Goal: Task Accomplishment & Management: Manage account settings

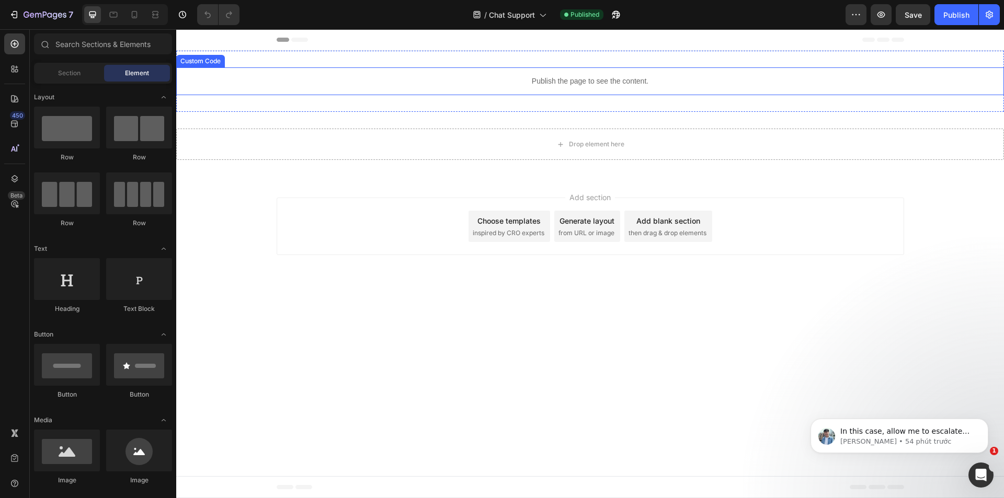
click at [351, 77] on p "Publish the page to see the content." at bounding box center [589, 81] width 827 height 11
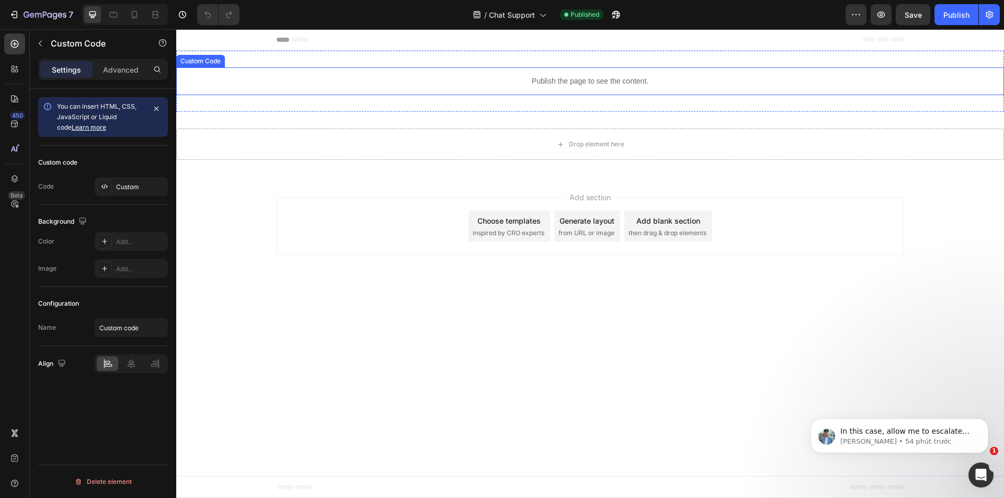
click at [351, 77] on p "Publish the page to see the content." at bounding box center [589, 81] width 827 height 11
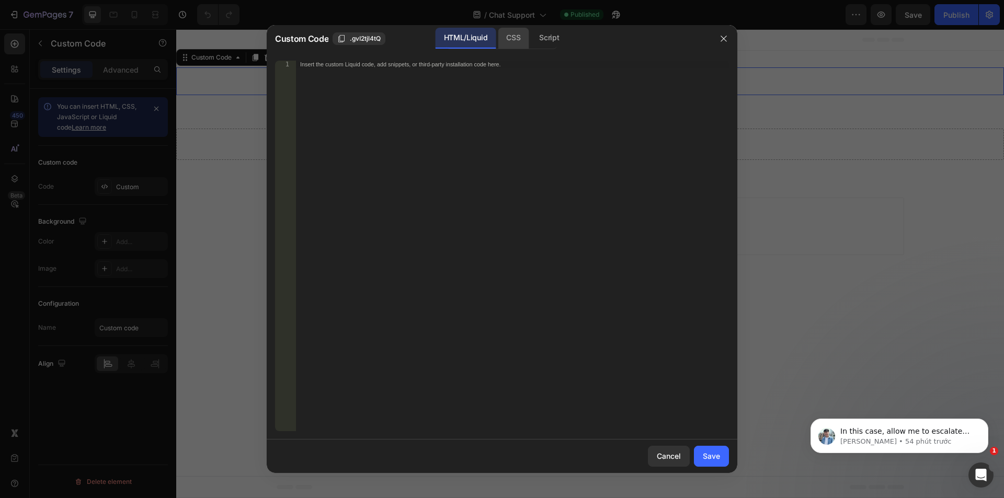
click at [531, 43] on div "CSS" at bounding box center [549, 38] width 37 height 21
click at [546, 40] on div "Script" at bounding box center [549, 38] width 37 height 21
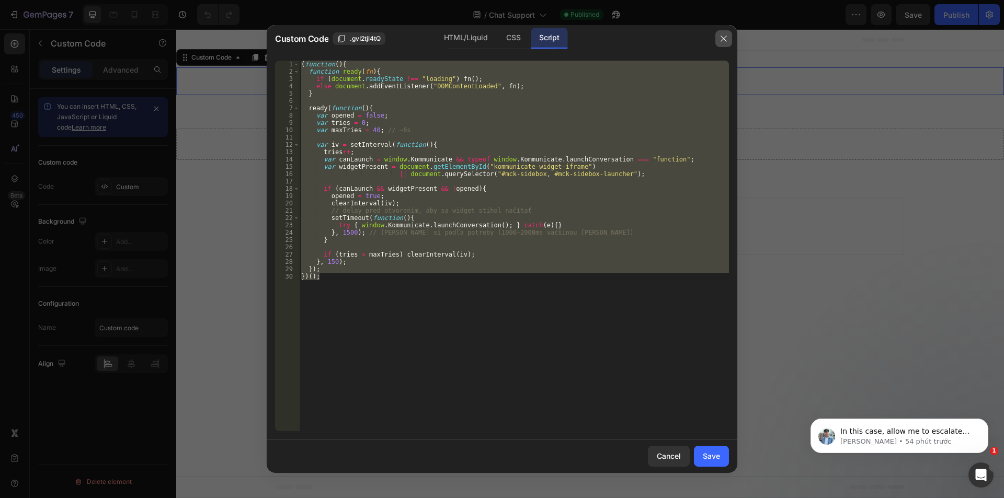
click at [719, 37] on button "button" at bounding box center [723, 38] width 17 height 17
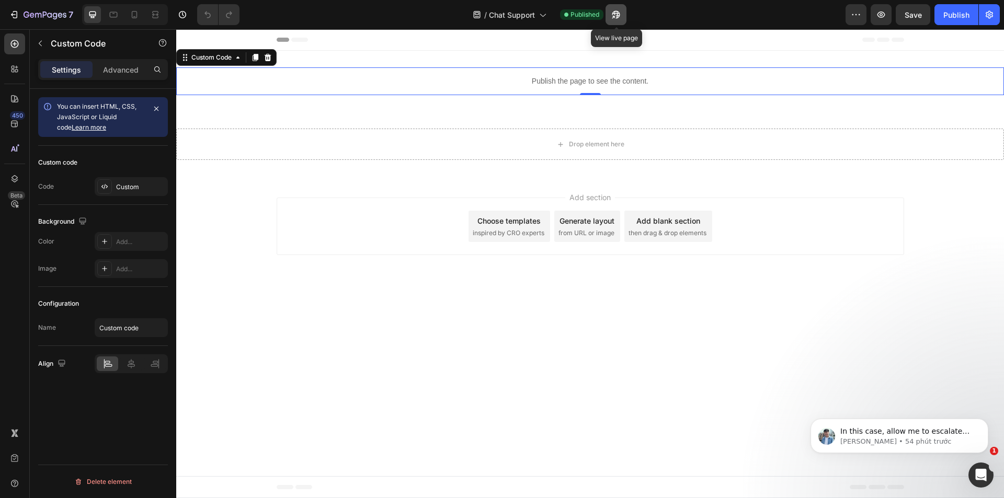
click at [621, 20] on button "button" at bounding box center [615, 14] width 21 height 21
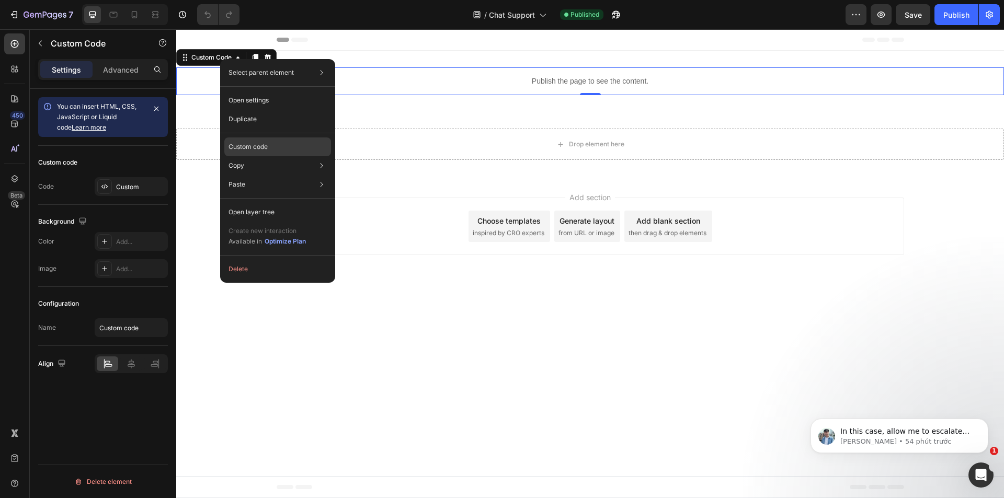
click at [258, 148] on p "Custom code" at bounding box center [247, 146] width 39 height 9
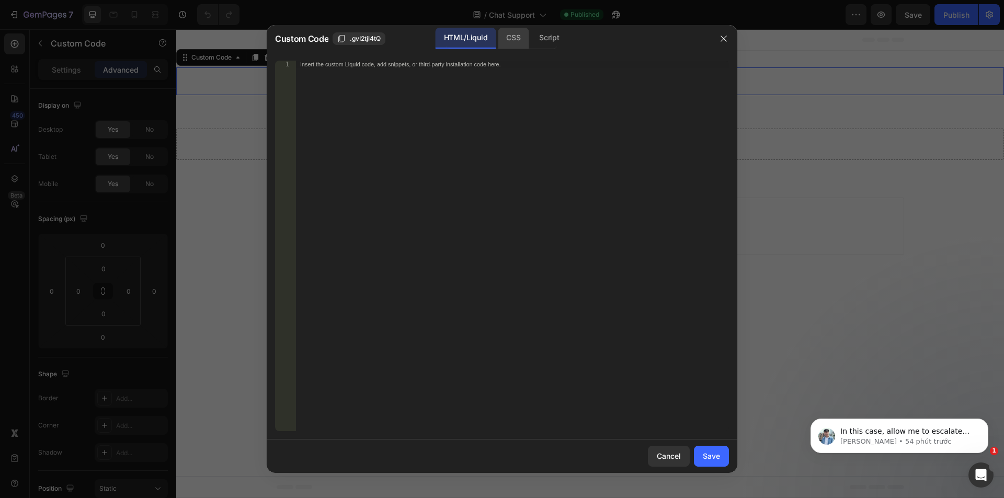
click at [531, 41] on div "CSS" at bounding box center [549, 38] width 37 height 21
click at [548, 36] on div "Script" at bounding box center [549, 38] width 37 height 21
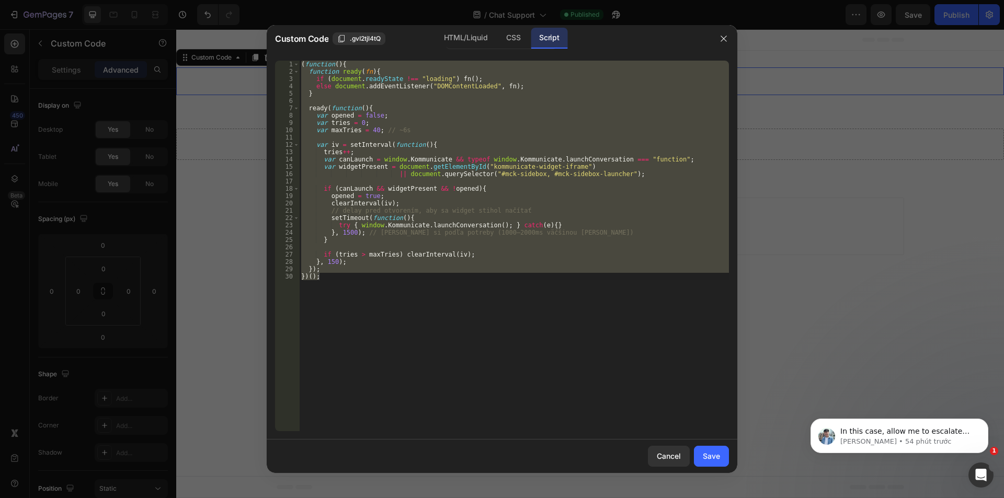
click at [433, 306] on div "( function ( ) { function ready ( fn ) { if ( document . readyState !== "loadin…" at bounding box center [514, 246] width 430 height 371
type textarea "})();"
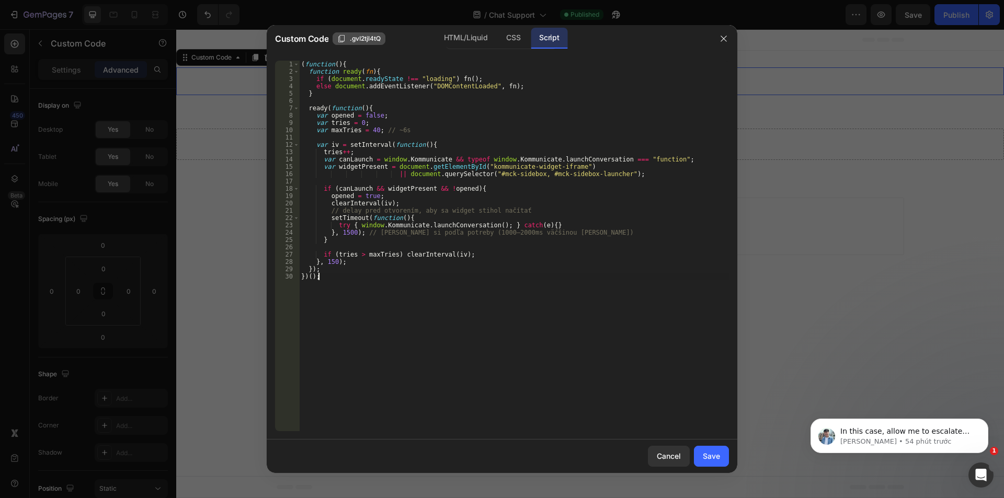
click at [373, 40] on span ".gvI2tjl4tQ" at bounding box center [365, 38] width 31 height 9
click at [815, 160] on div at bounding box center [502, 249] width 1004 height 498
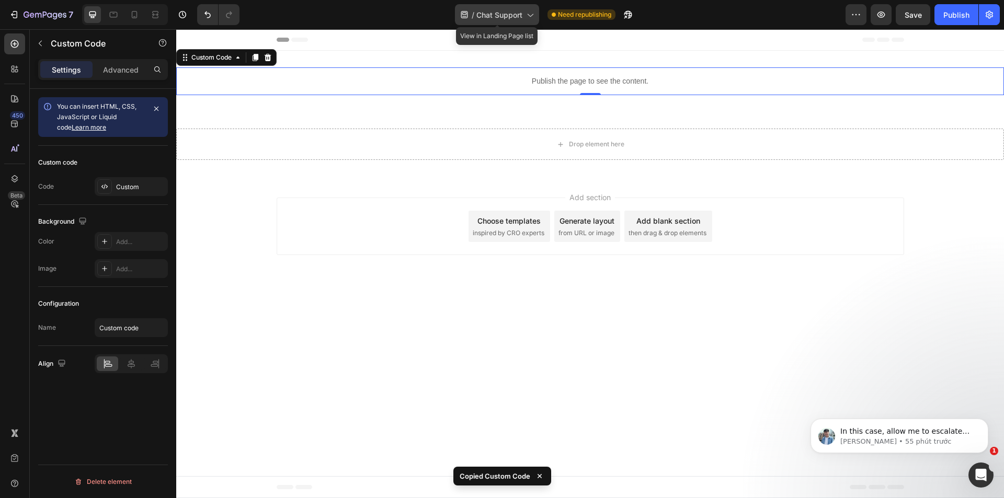
click at [502, 16] on span "Chat Support" at bounding box center [499, 14] width 46 height 11
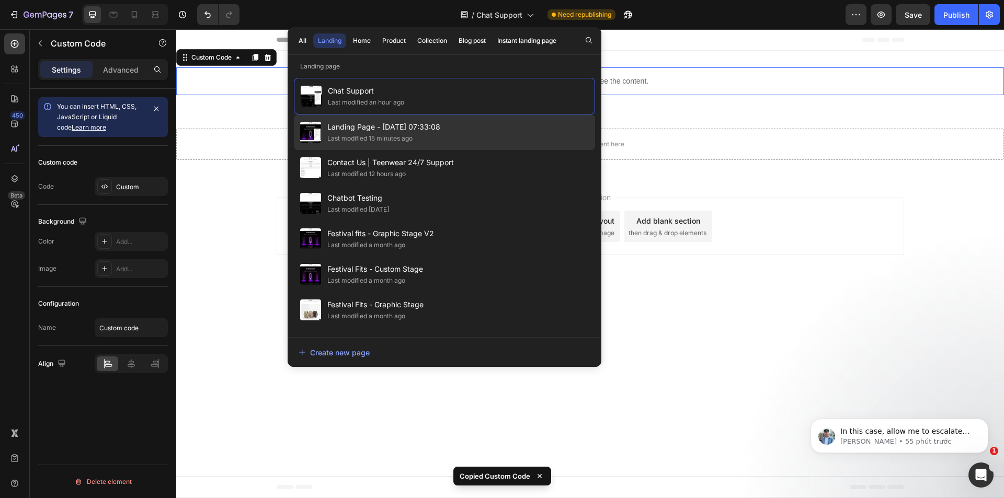
click at [470, 150] on div "Landing Page - Aug 26, 07:33:08 Last modified 15 minutes ago" at bounding box center [444, 168] width 301 height 36
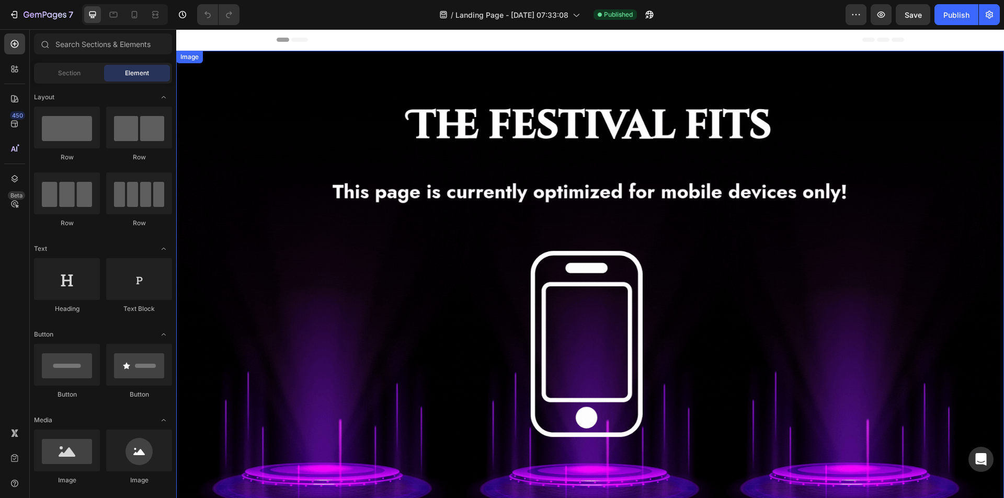
click at [465, 88] on img at bounding box center [589, 283] width 827 height 465
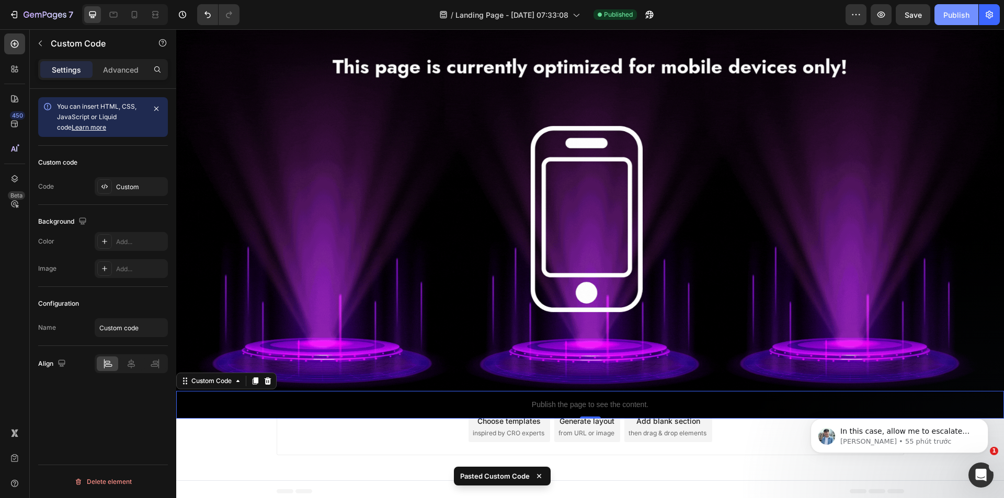
click at [948, 17] on div "Publish" at bounding box center [956, 14] width 26 height 11
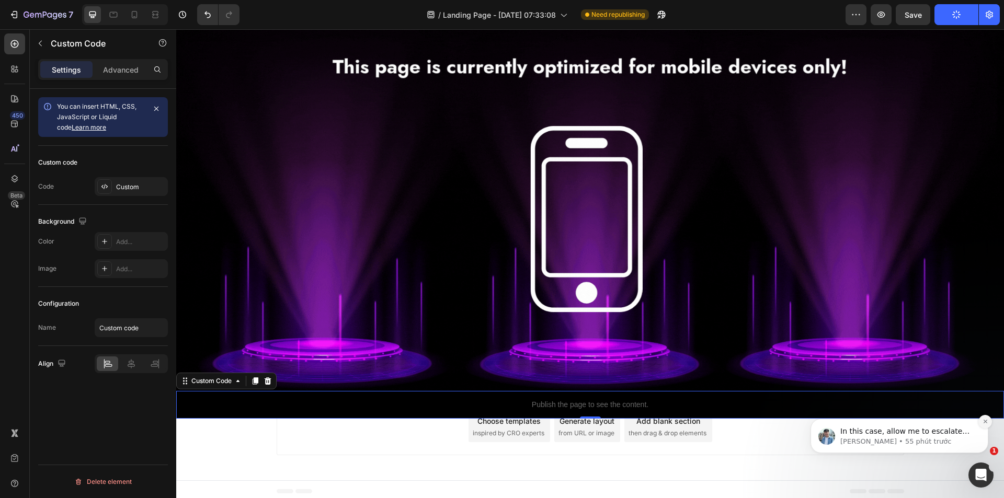
click at [987, 423] on icon "Dismiss notification" at bounding box center [985, 422] width 6 height 6
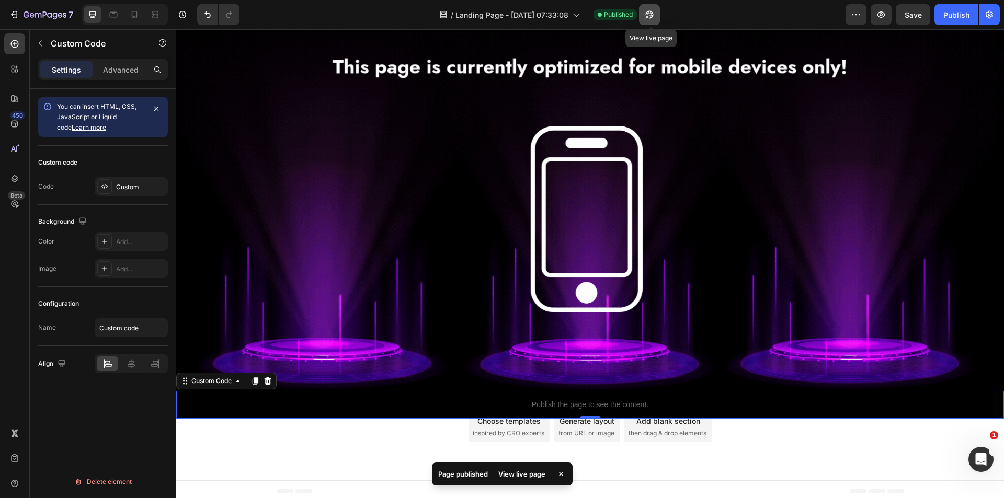
click at [648, 16] on icon "button" at bounding box center [646, 17] width 3 height 3
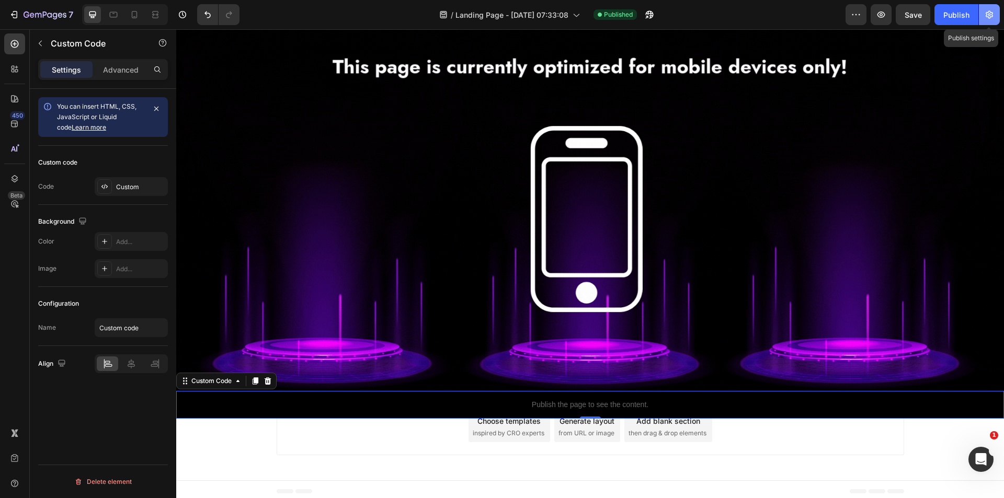
click at [985, 20] on button "button" at bounding box center [988, 14] width 21 height 21
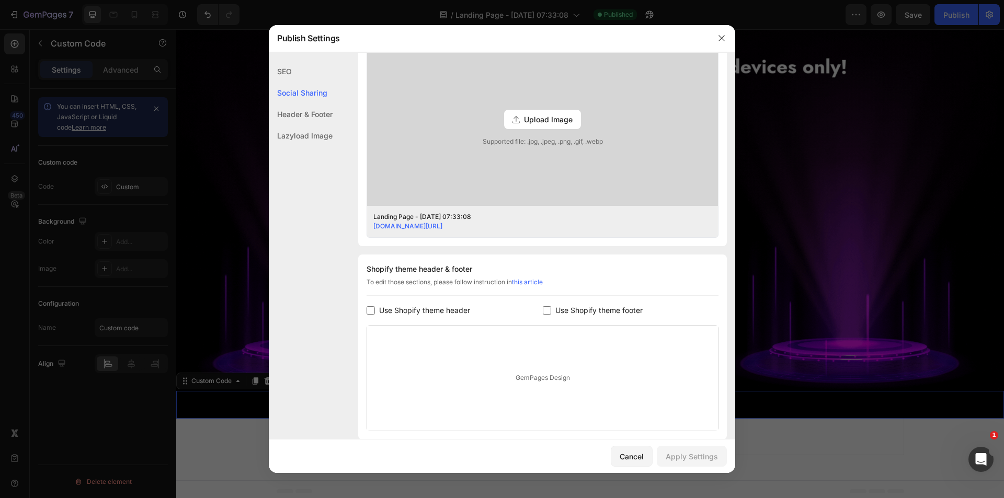
scroll to position [375, 0]
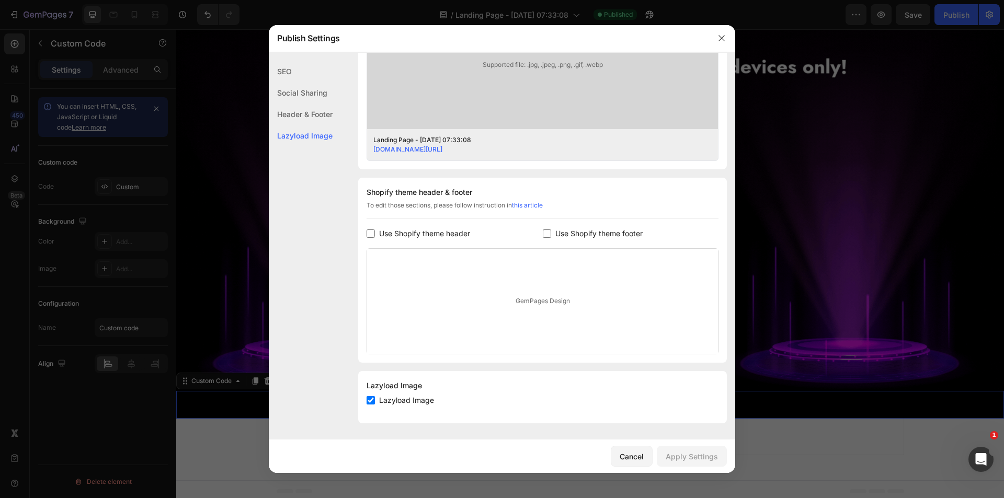
click at [391, 230] on span "Use Shopify theme header" at bounding box center [424, 233] width 91 height 13
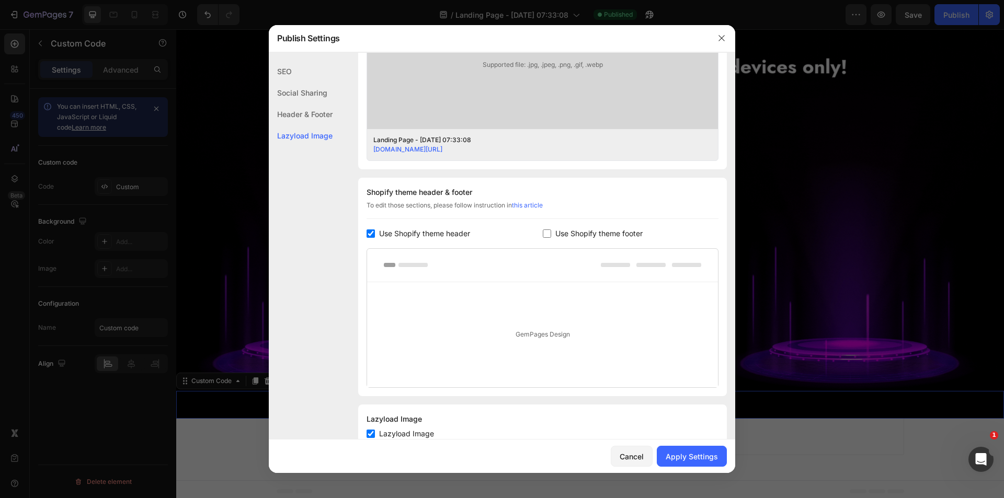
click at [537, 235] on div "Use Shopify theme header" at bounding box center [454, 233] width 176 height 13
checkbox input "false"
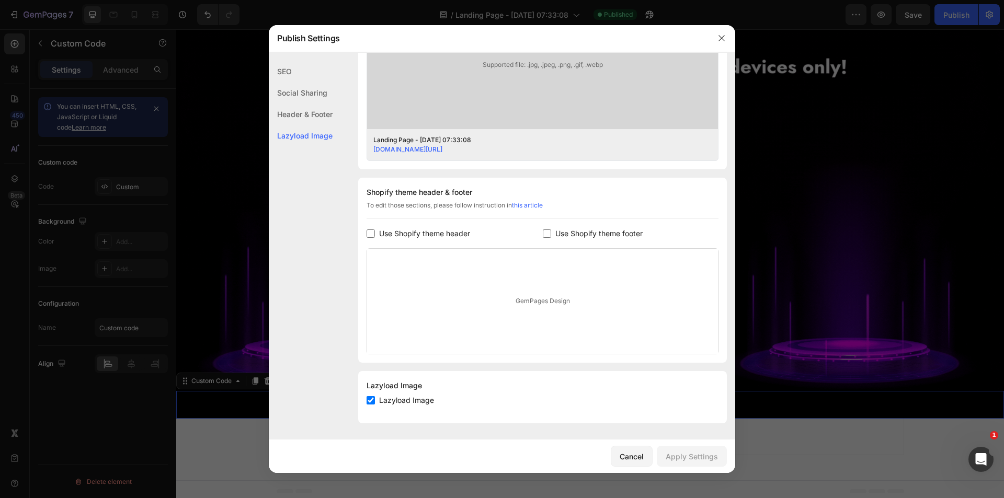
click at [567, 233] on span "Use Shopify theme footer" at bounding box center [598, 233] width 87 height 13
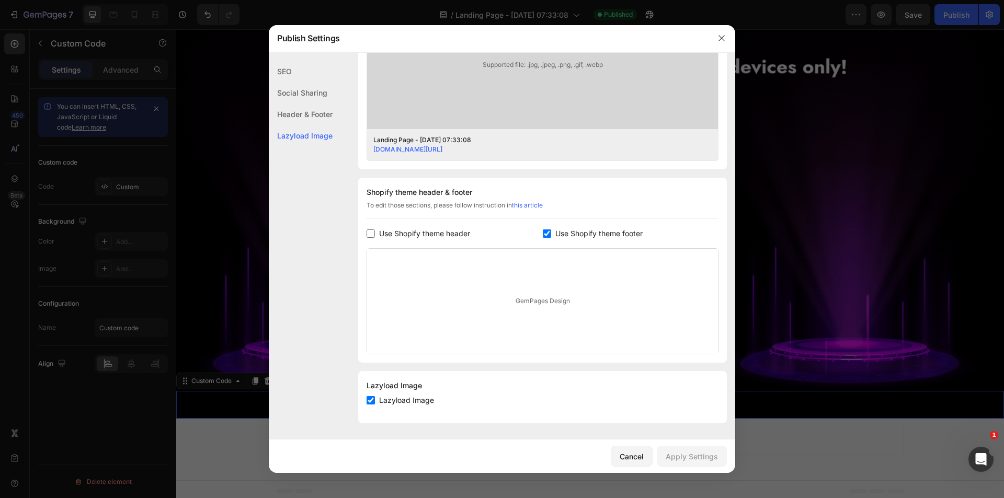
checkbox input "true"
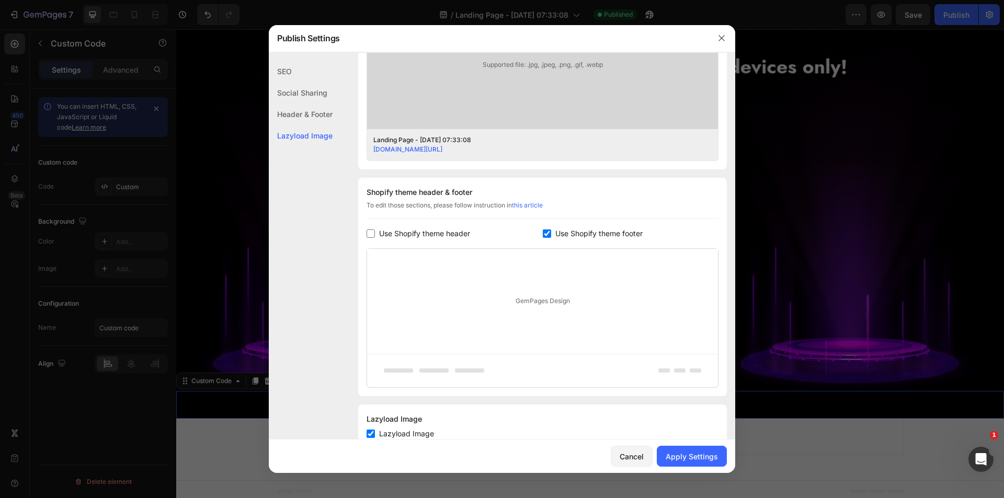
click at [383, 226] on div "Shopify theme header & footer To edit those sections, please follow instruction…" at bounding box center [542, 287] width 368 height 218
click at [386, 232] on span "Use Shopify theme header" at bounding box center [424, 233] width 91 height 13
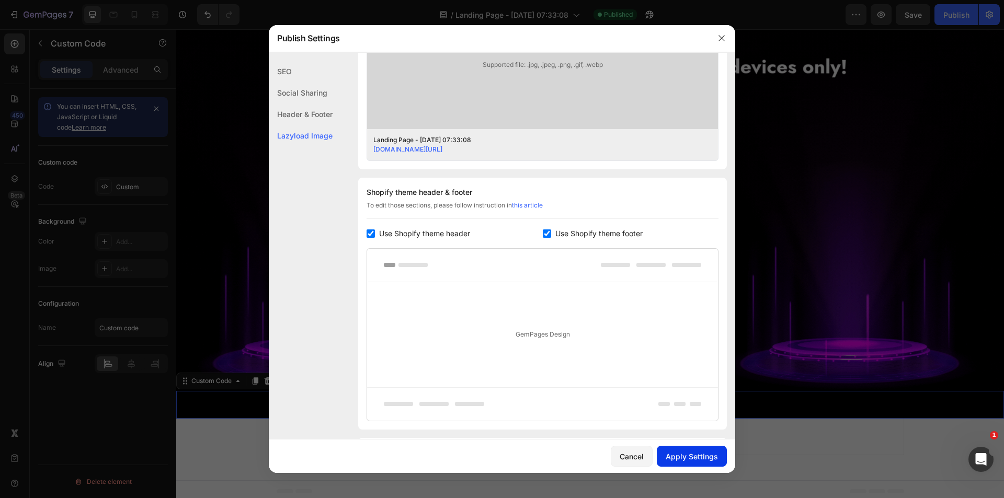
click at [699, 459] on div "Apply Settings" at bounding box center [691, 456] width 52 height 11
click at [412, 237] on span "Use Shopify theme header" at bounding box center [424, 233] width 91 height 13
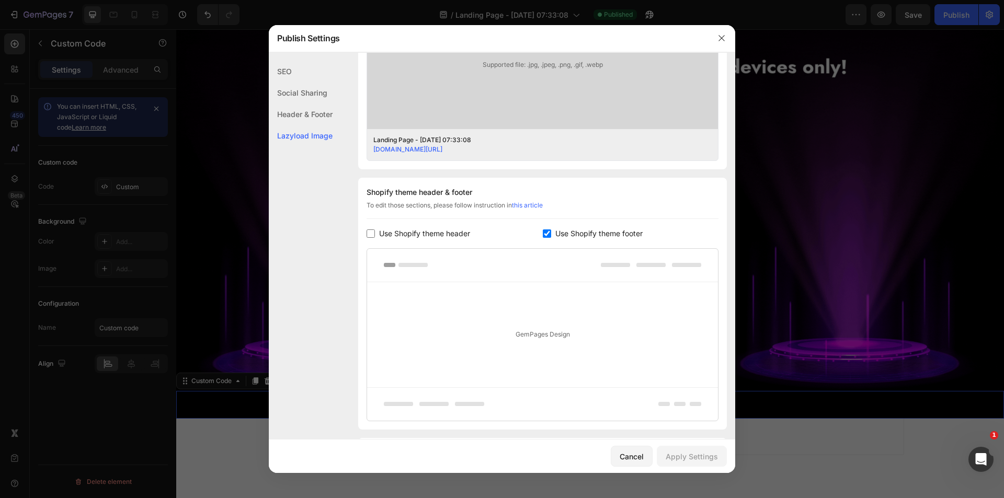
checkbox input "false"
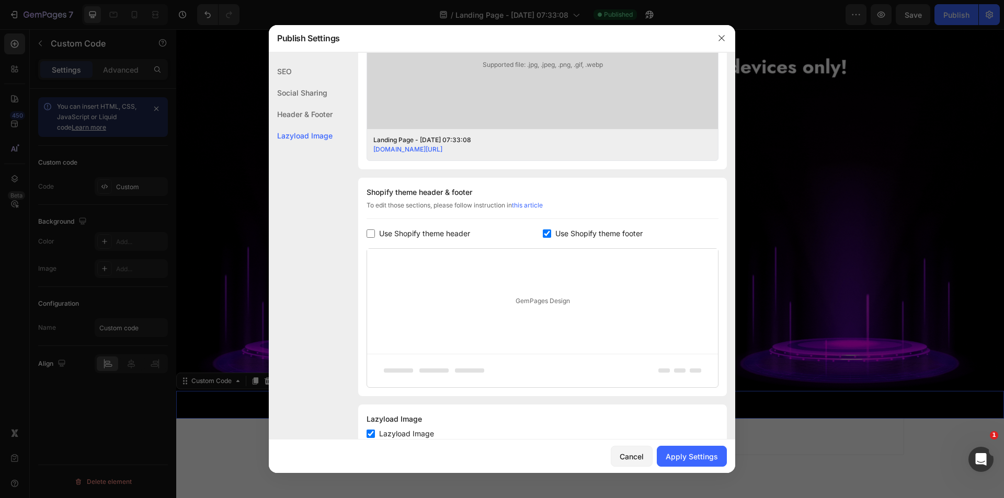
click at [543, 235] on input "checkbox" at bounding box center [547, 233] width 8 height 8
checkbox input "false"
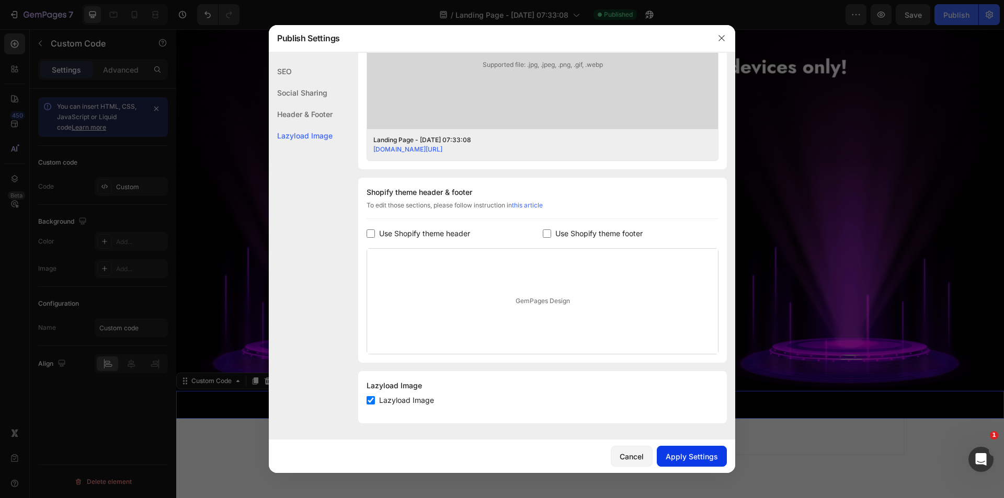
click at [704, 461] on div "Apply Settings" at bounding box center [691, 456] width 52 height 11
click at [223, 430] on div at bounding box center [502, 249] width 1004 height 498
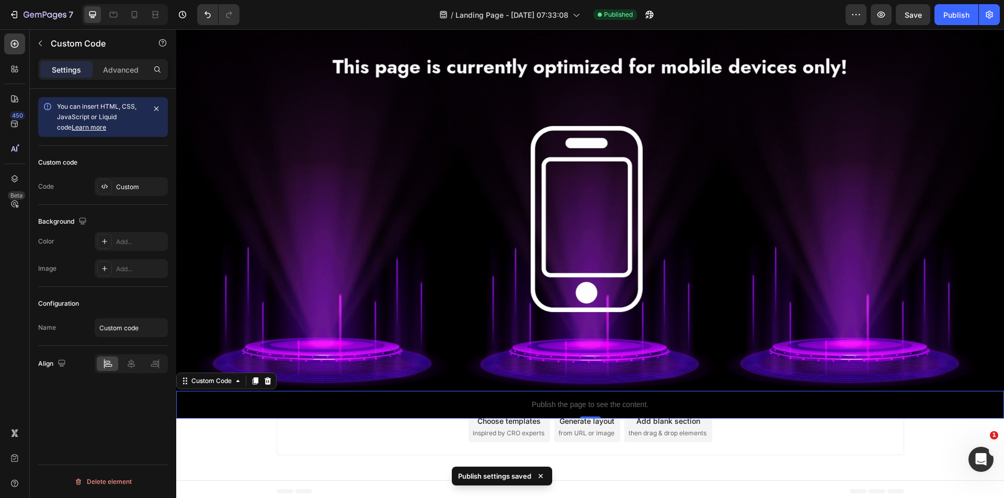
click at [371, 401] on p "Publish the page to see the content." at bounding box center [589, 404] width 827 height 11
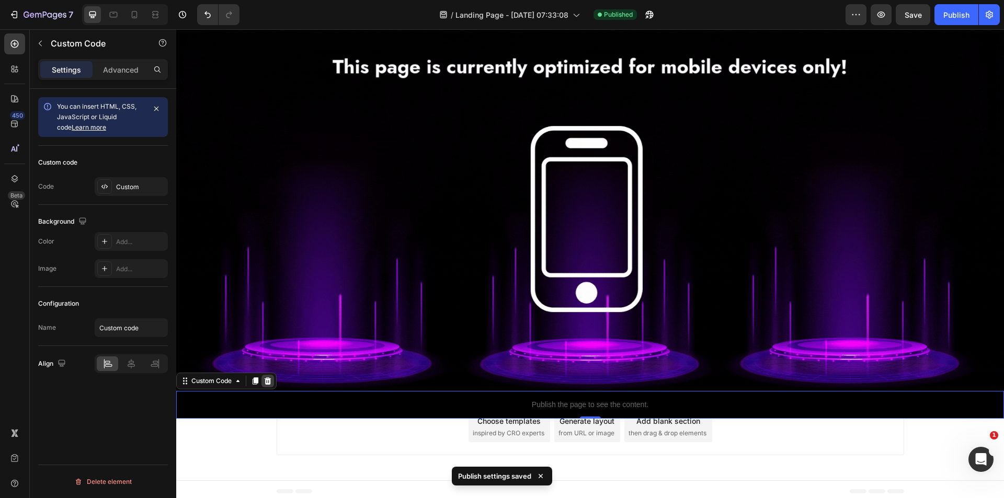
click at [269, 379] on icon at bounding box center [267, 380] width 7 height 7
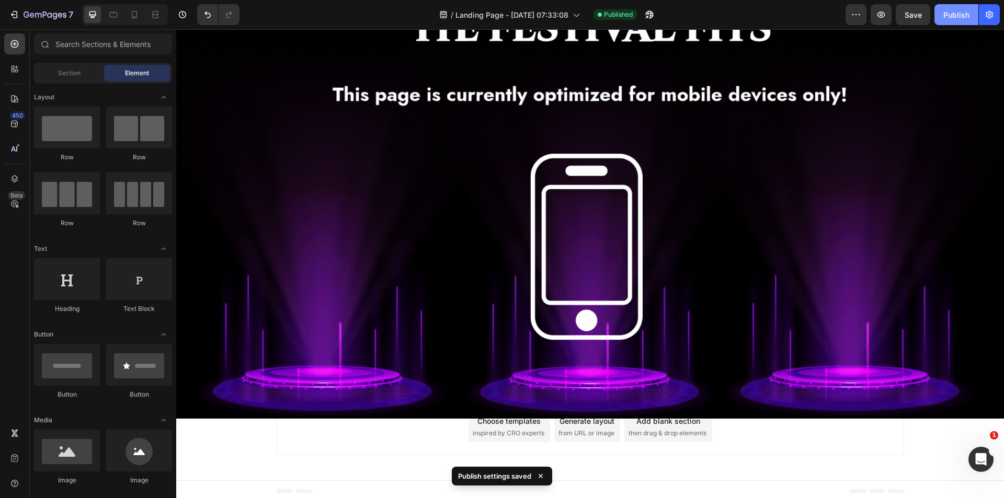
click at [947, 14] on div "Publish" at bounding box center [956, 14] width 26 height 11
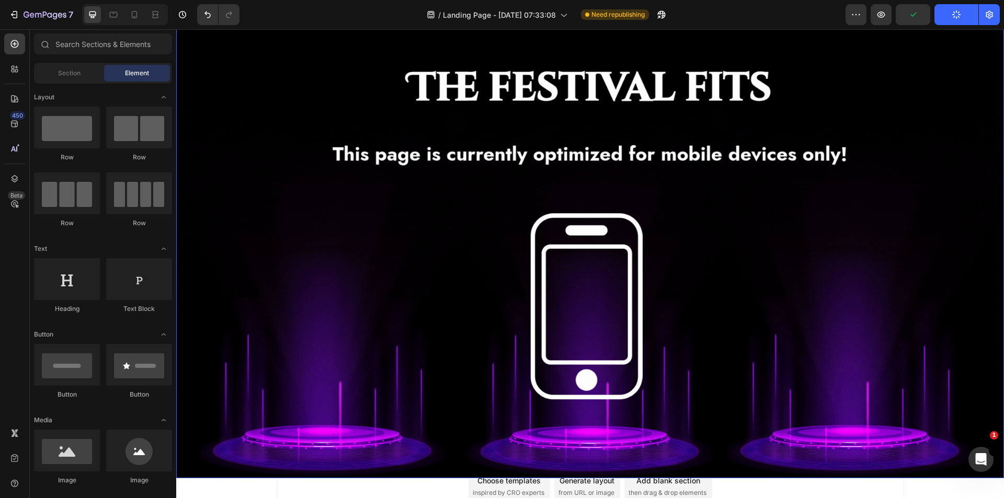
scroll to position [0, 0]
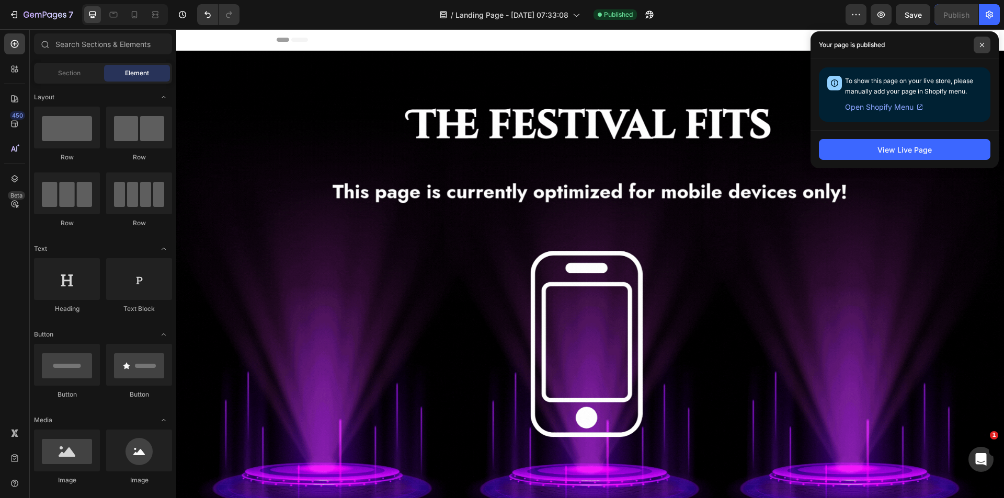
click at [982, 47] on icon at bounding box center [981, 44] width 5 height 5
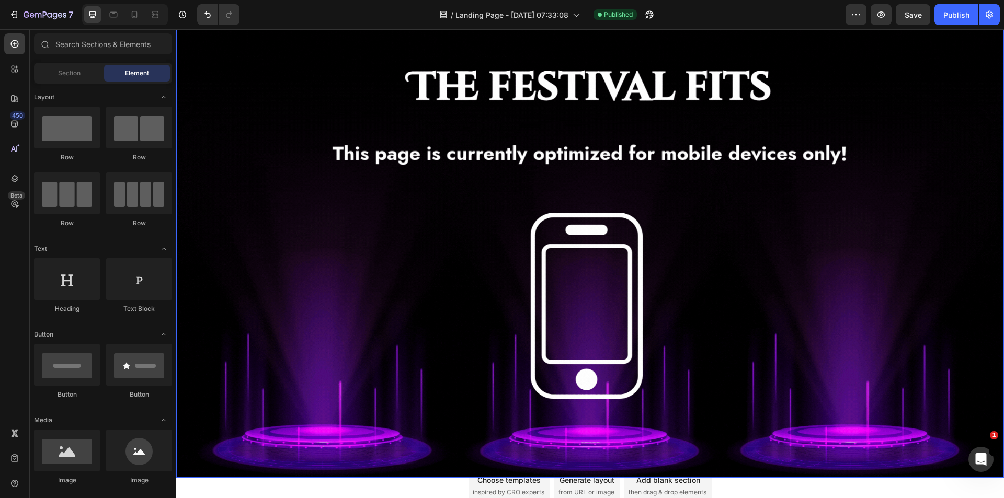
scroll to position [97, 0]
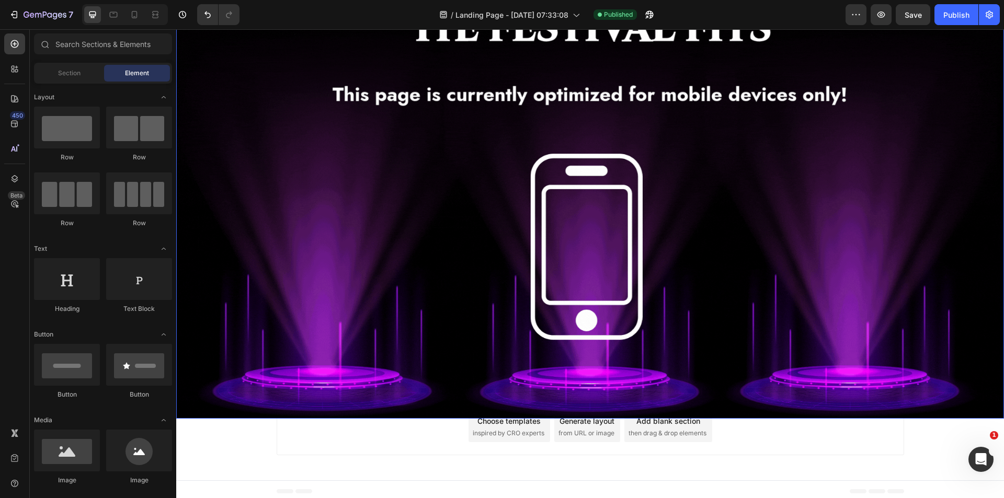
click at [266, 377] on img at bounding box center [589, 185] width 827 height 465
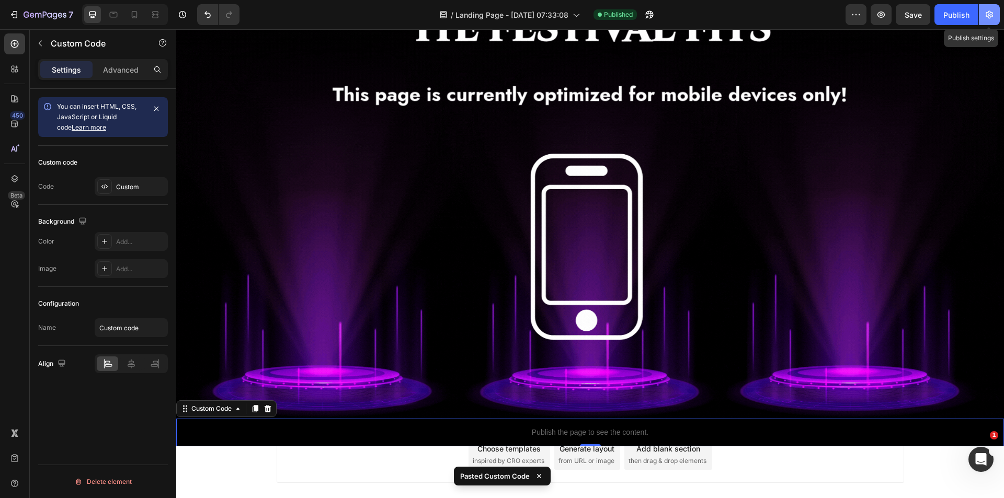
click at [989, 17] on icon "button" at bounding box center [988, 15] width 7 height 8
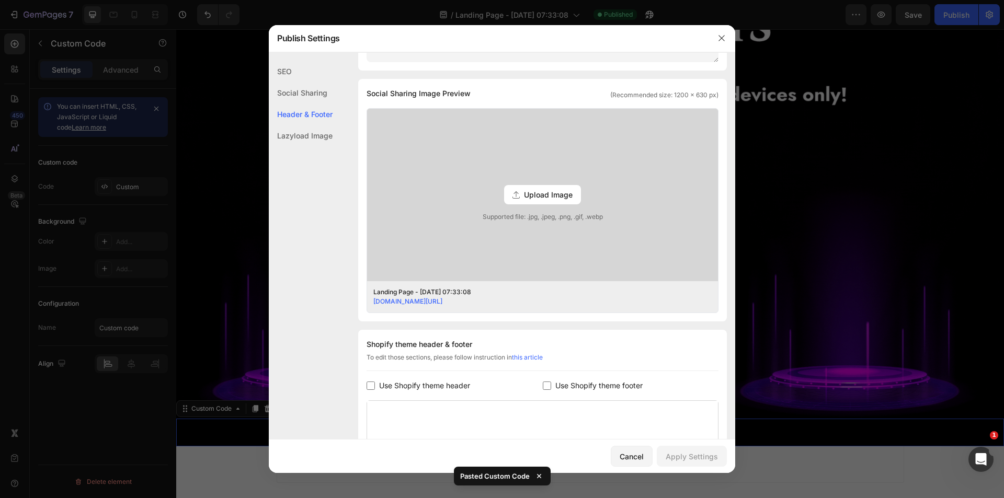
scroll to position [314, 0]
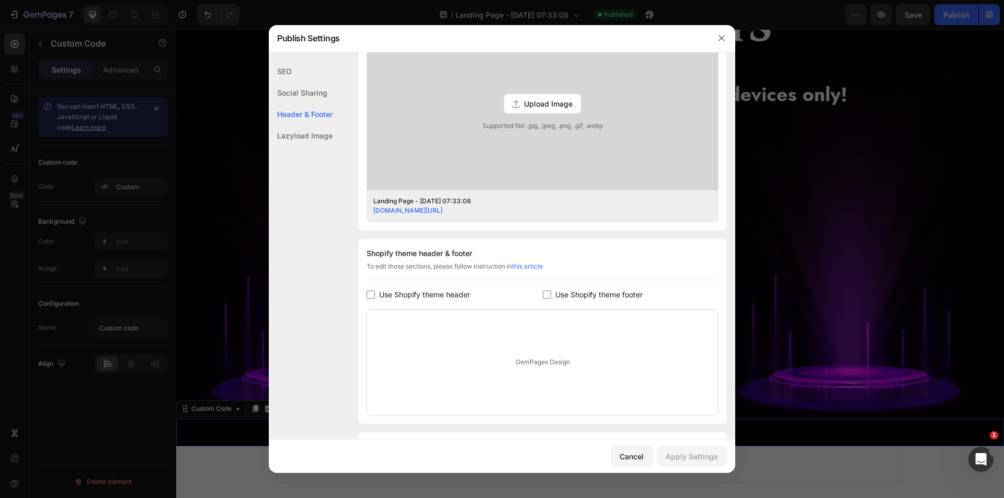
click at [422, 296] on span "Use Shopify theme header" at bounding box center [424, 295] width 91 height 13
checkbox input "true"
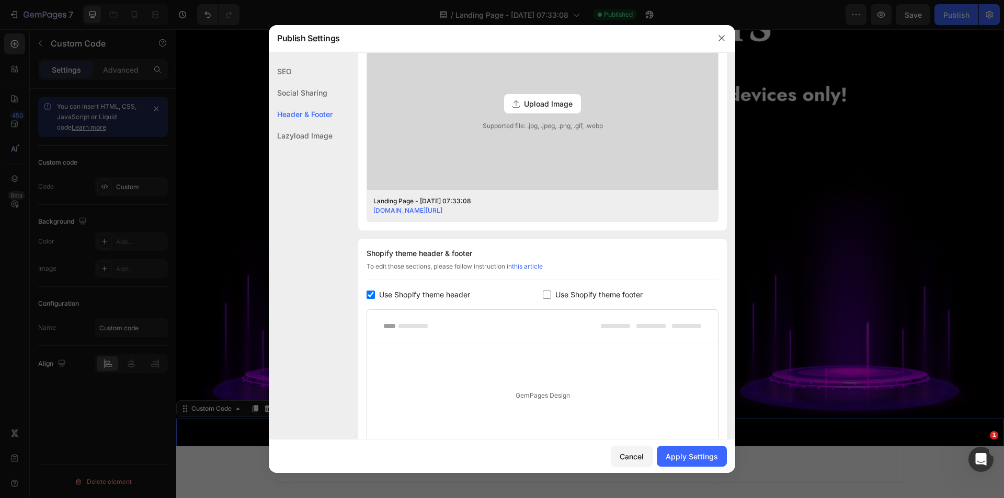
click at [570, 297] on span "Use Shopify theme footer" at bounding box center [598, 295] width 87 height 13
checkbox input "true"
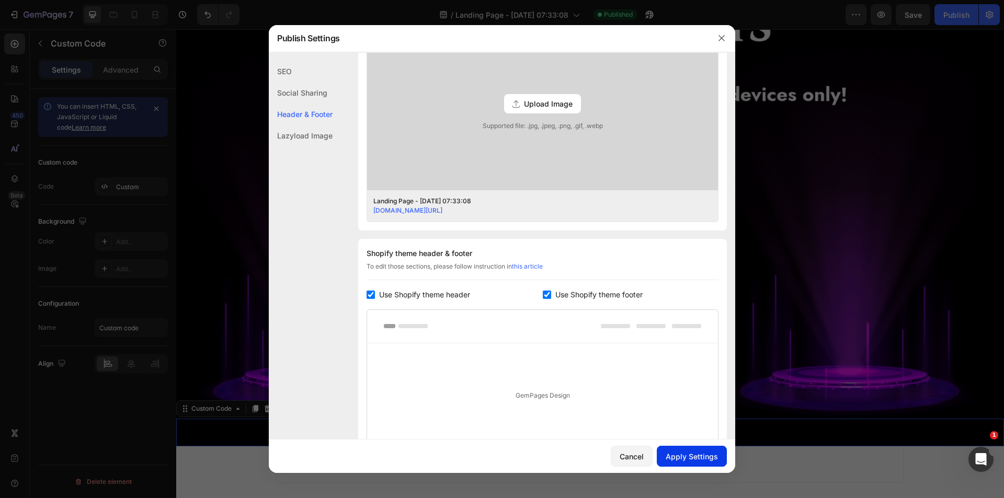
click at [677, 455] on div "Apply Settings" at bounding box center [691, 456] width 52 height 11
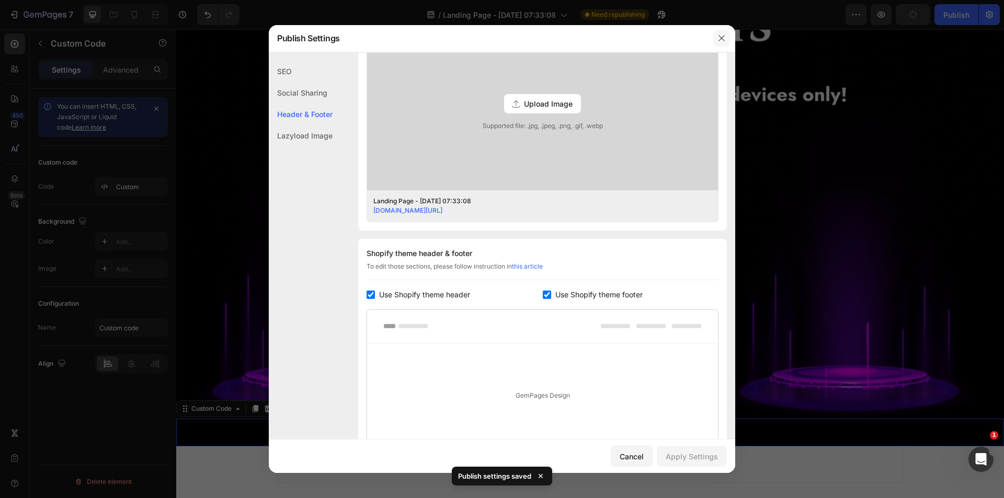
click at [720, 39] on icon "button" at bounding box center [721, 38] width 8 height 8
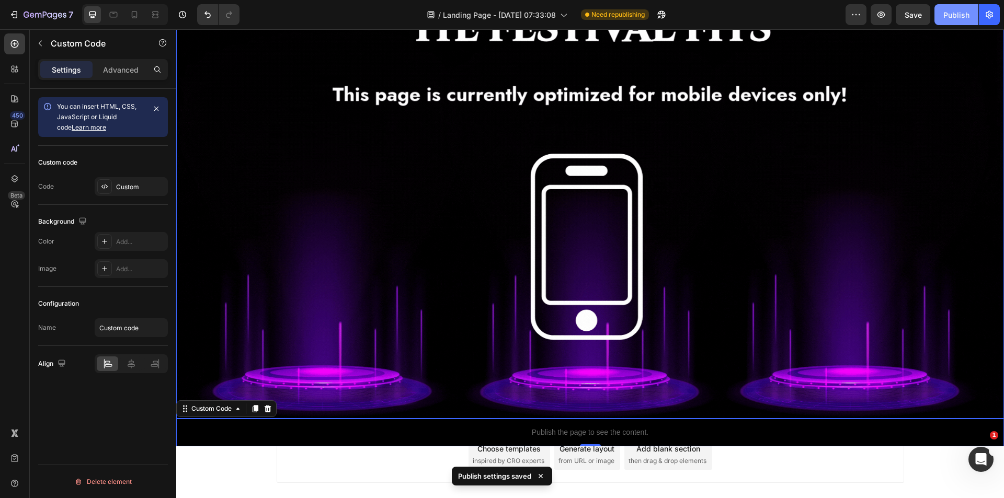
click at [964, 15] on div "Publish" at bounding box center [956, 14] width 26 height 11
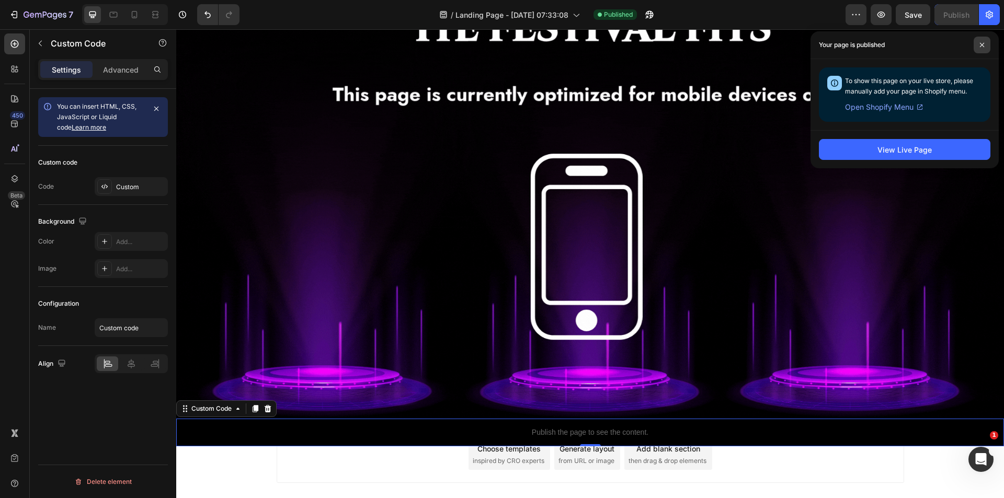
click at [983, 45] on icon at bounding box center [981, 44] width 5 height 5
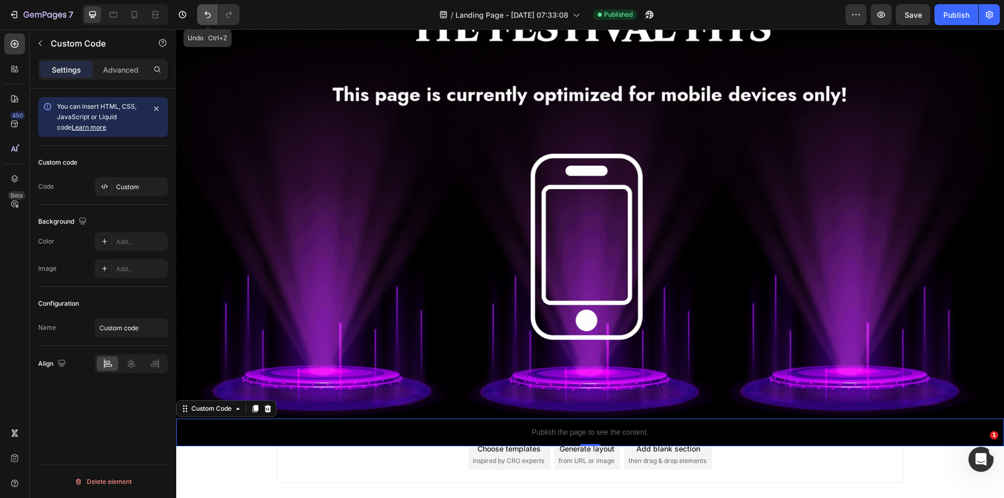
click at [206, 14] on icon "Undo/Redo" at bounding box center [207, 14] width 6 height 7
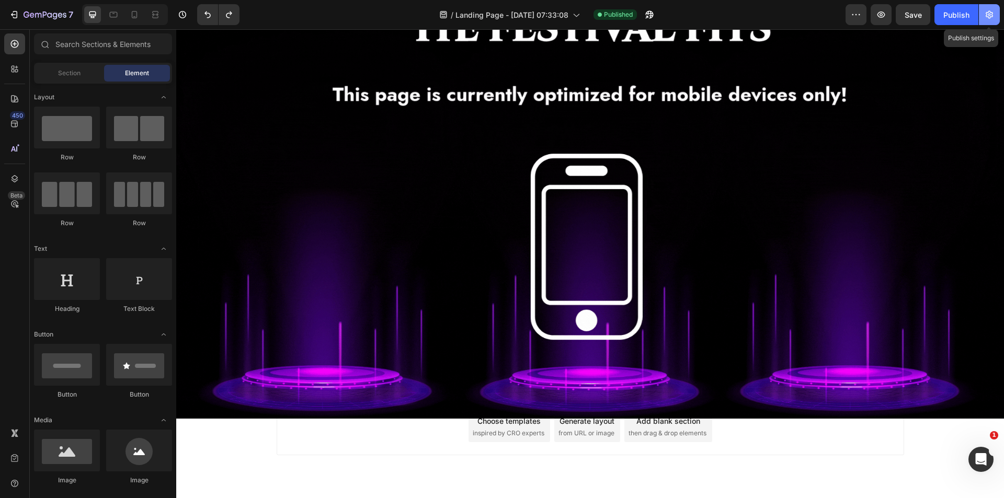
click at [991, 12] on icon "button" at bounding box center [989, 14] width 10 height 10
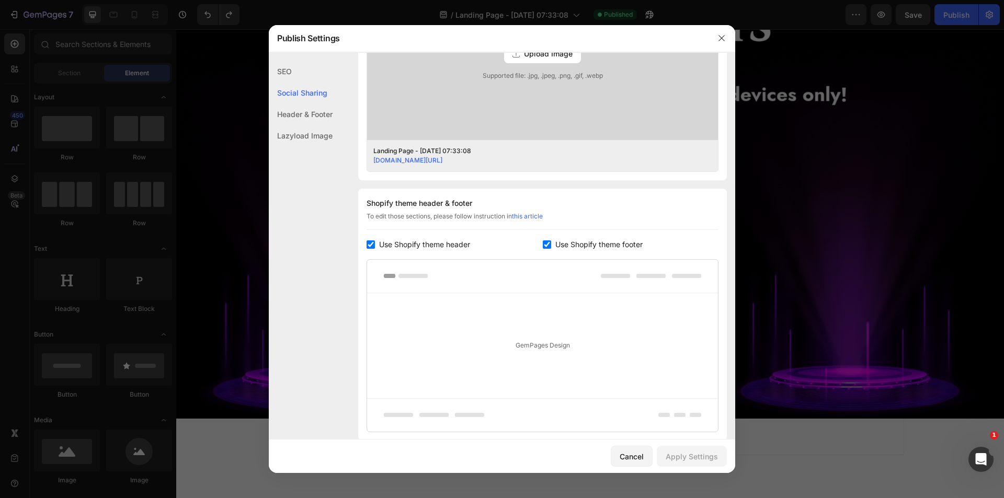
scroll to position [366, 0]
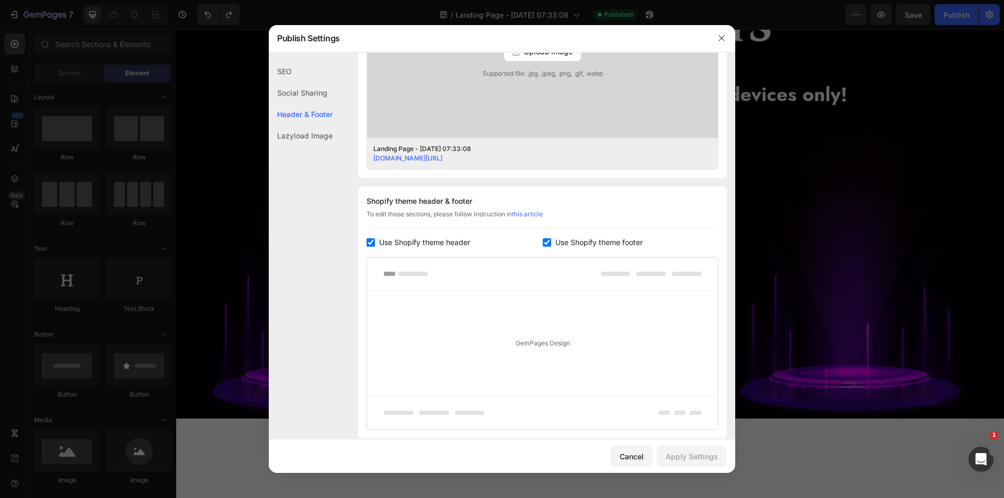
click at [437, 245] on span "Use Shopify theme header" at bounding box center [424, 242] width 91 height 13
checkbox input "false"
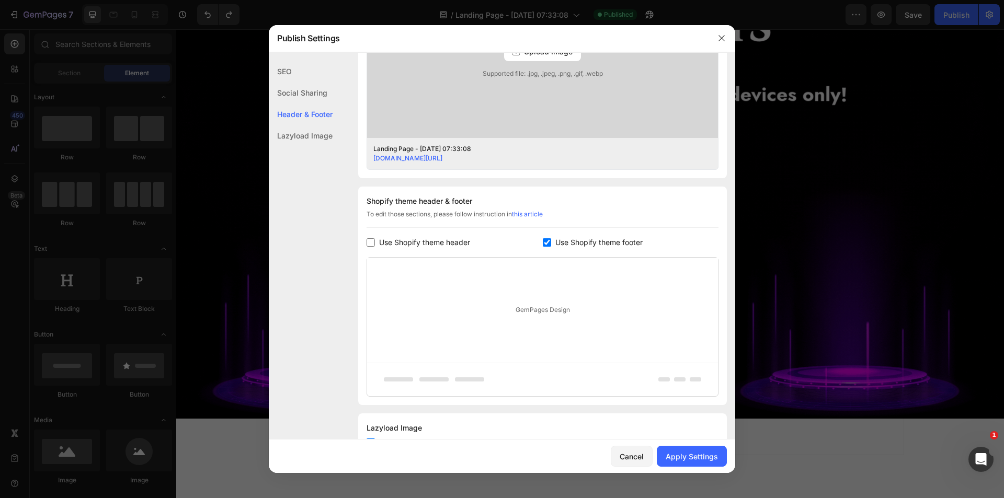
click at [575, 237] on span "Use Shopify theme footer" at bounding box center [598, 242] width 87 height 13
checkbox input "false"
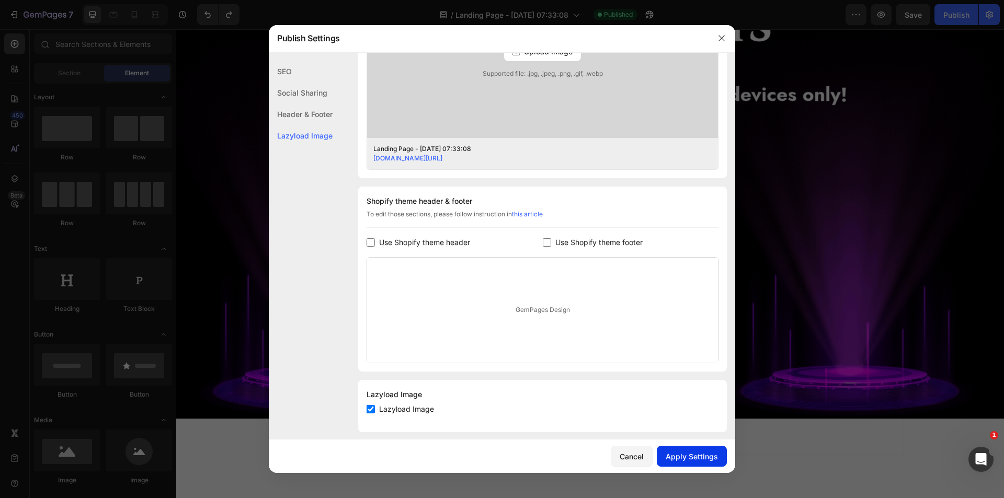
click at [707, 458] on div "Apply Settings" at bounding box center [691, 456] width 52 height 11
